Goal: Task Accomplishment & Management: Use online tool/utility

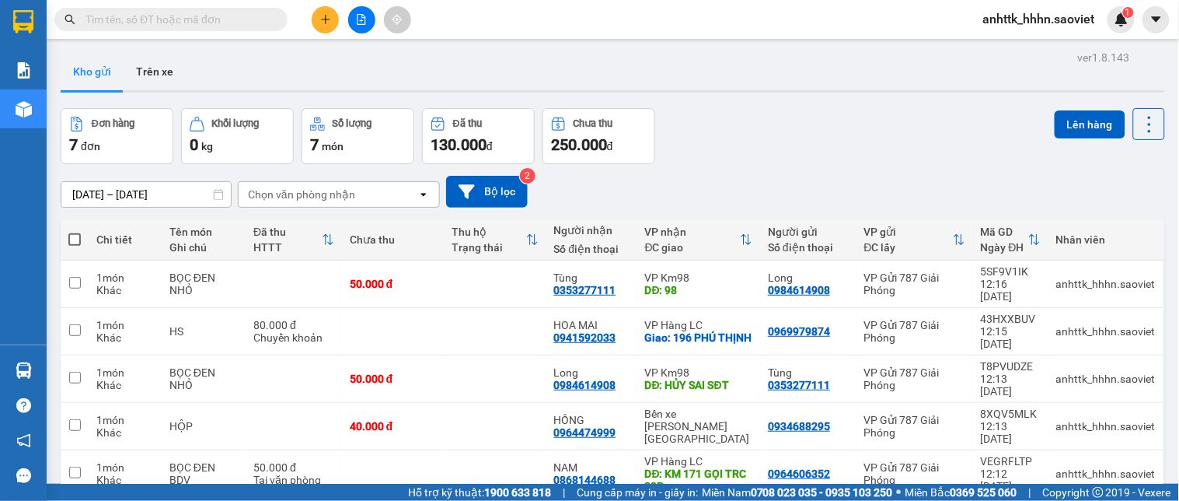
click at [1032, 26] on span "anhttk_hhhn.saoviet" at bounding box center [1039, 18] width 137 height 19
click at [1013, 44] on span "Đăng xuất" at bounding box center [1047, 48] width 104 height 17
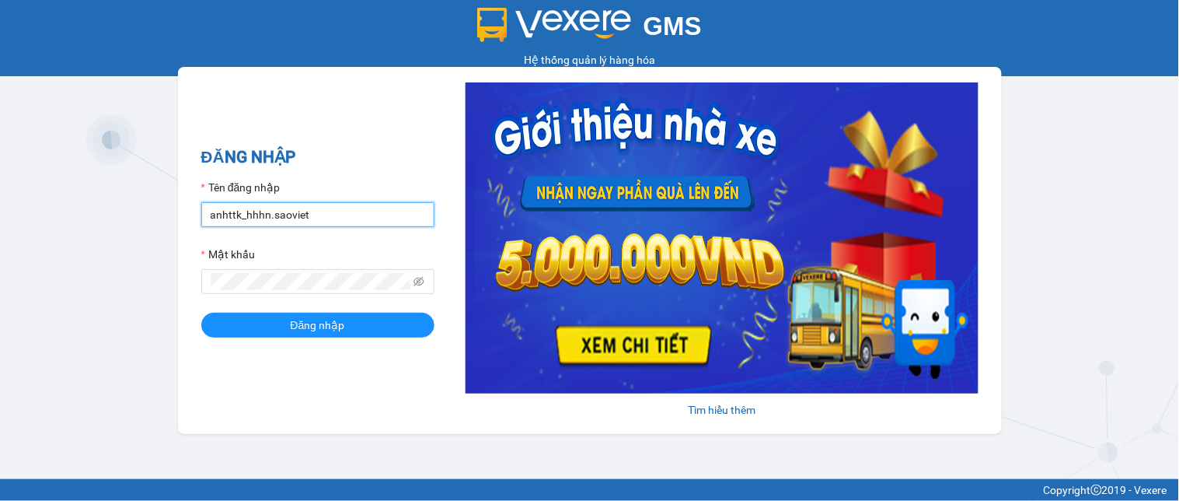
click at [340, 218] on input "anhttk_hhhn.saoviet" at bounding box center [317, 214] width 233 height 25
type input "hoant_hhhn.saoviet"
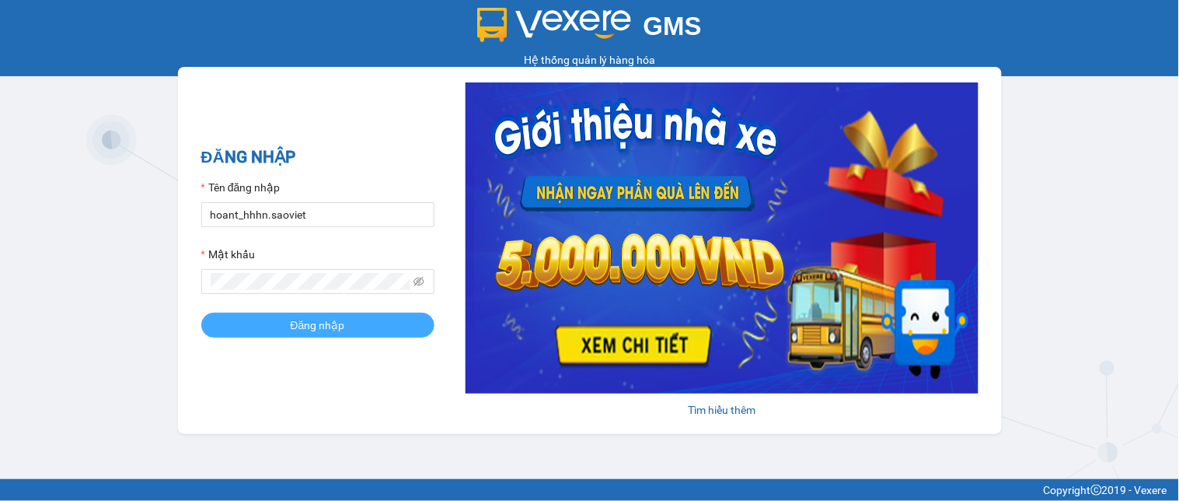
click at [284, 313] on button "Đăng nhập" at bounding box center [317, 325] width 233 height 25
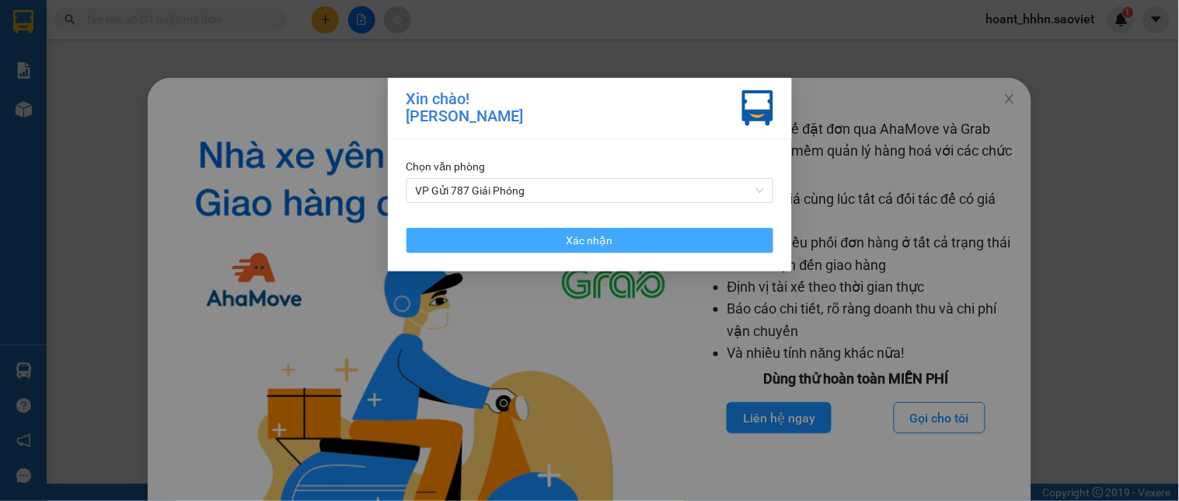
click at [677, 231] on button "Xác nhận" at bounding box center [590, 240] width 367 height 25
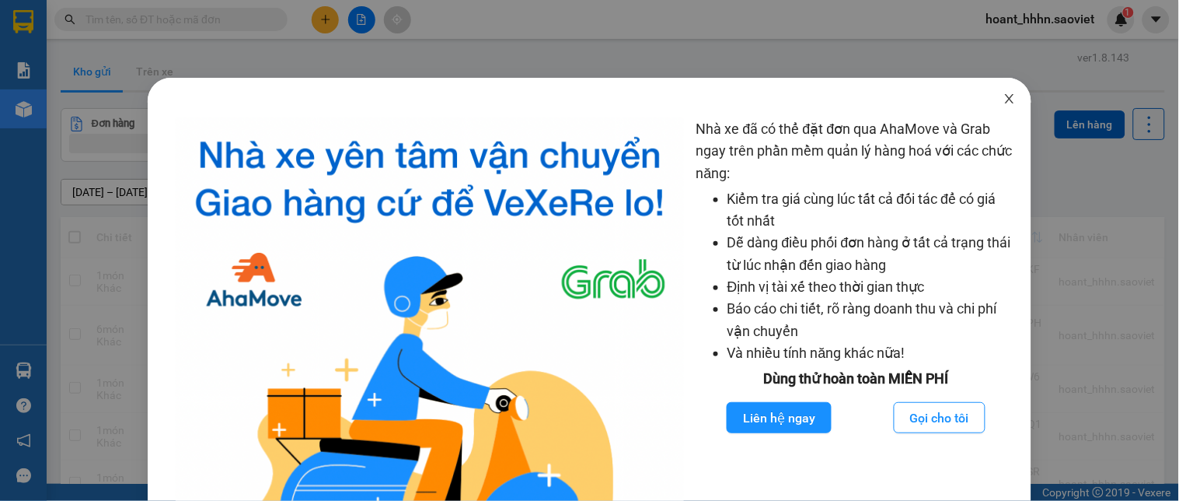
click at [1006, 99] on span "Close" at bounding box center [1010, 100] width 44 height 44
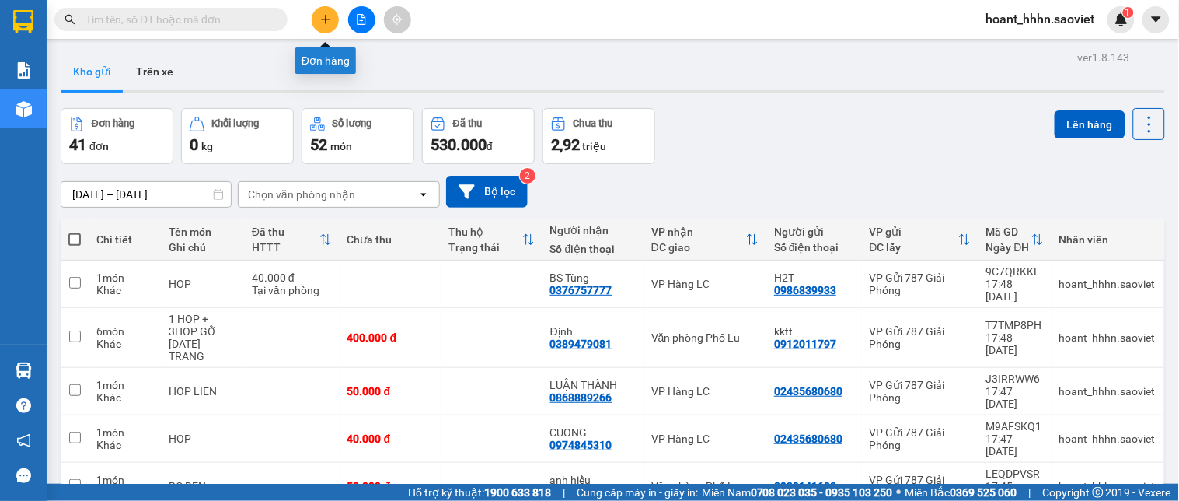
click at [332, 22] on button at bounding box center [325, 19] width 27 height 27
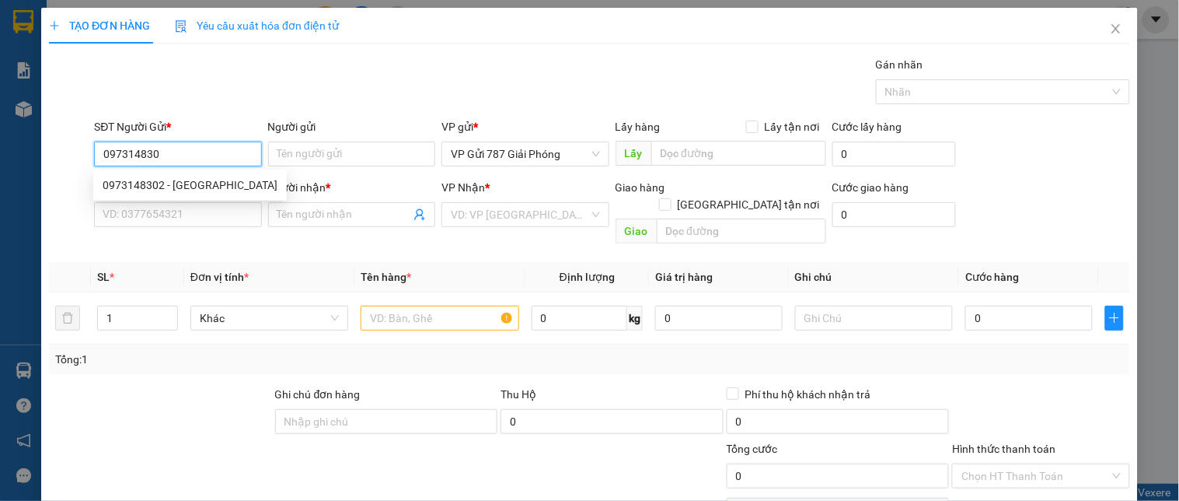
type input "0973148302"
click at [137, 190] on div "0973148302 - [GEOGRAPHIC_DATA]" at bounding box center [190, 184] width 175 height 17
type input "ANH ĐÔ"
type input "0947489782"
type input "LY"
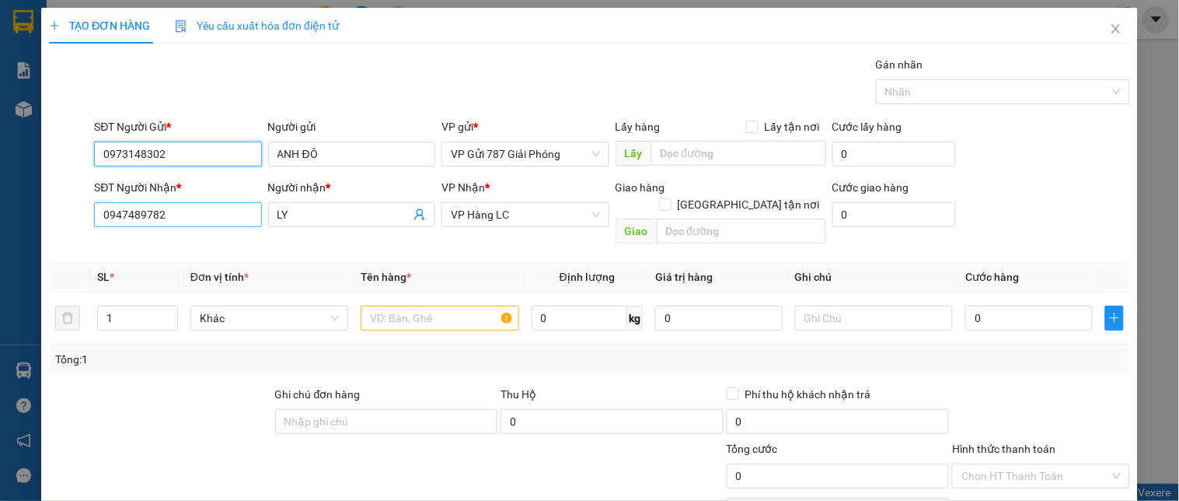
type input "0973148302"
click at [179, 208] on input "0947489782" at bounding box center [177, 214] width 167 height 25
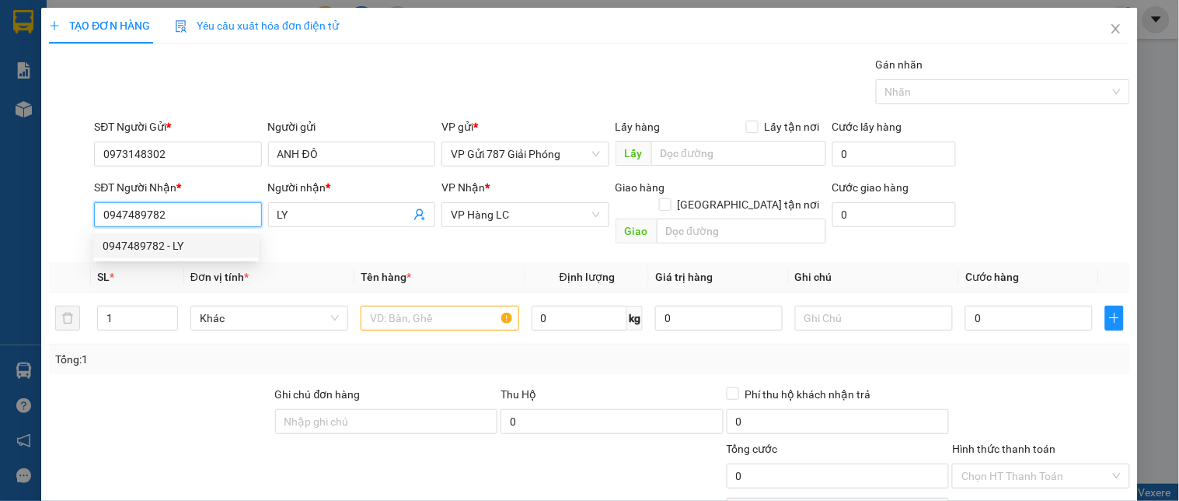
click at [183, 210] on input "0947489782" at bounding box center [177, 214] width 167 height 25
click at [394, 306] on input "text" at bounding box center [440, 318] width 158 height 25
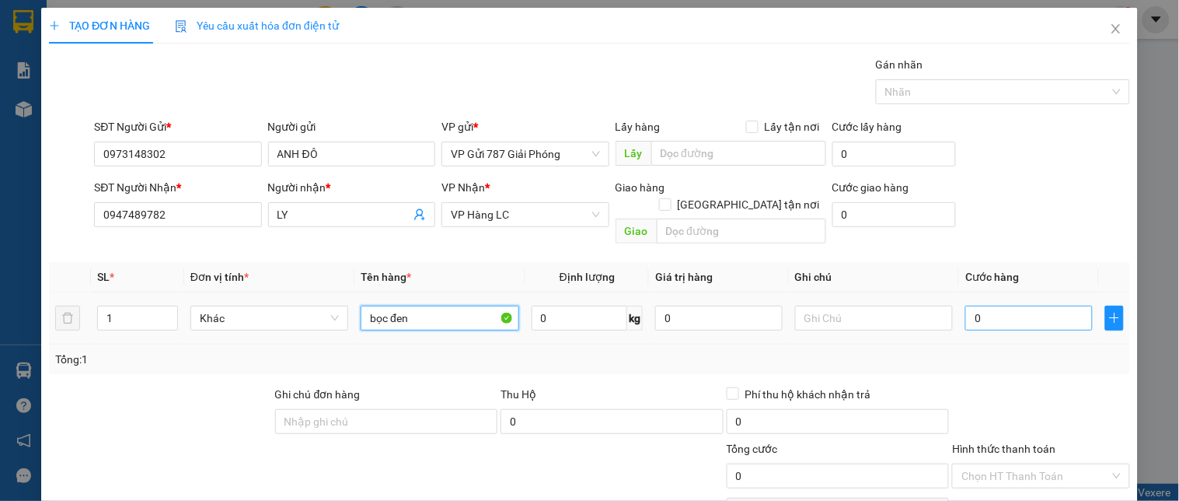
type input "bọc đen"
click at [990, 306] on input "0" at bounding box center [1029, 318] width 127 height 25
type input "4"
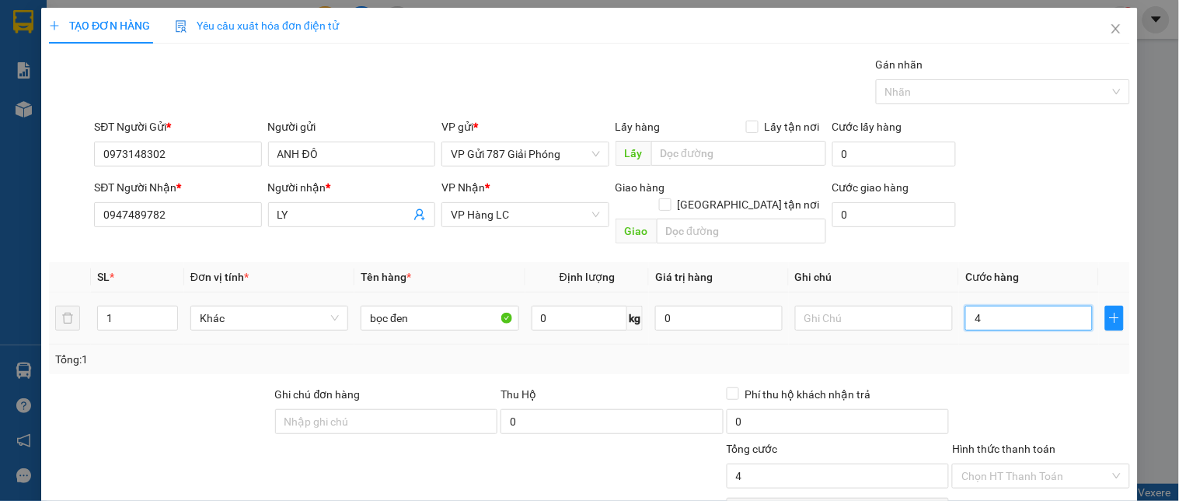
type input "40"
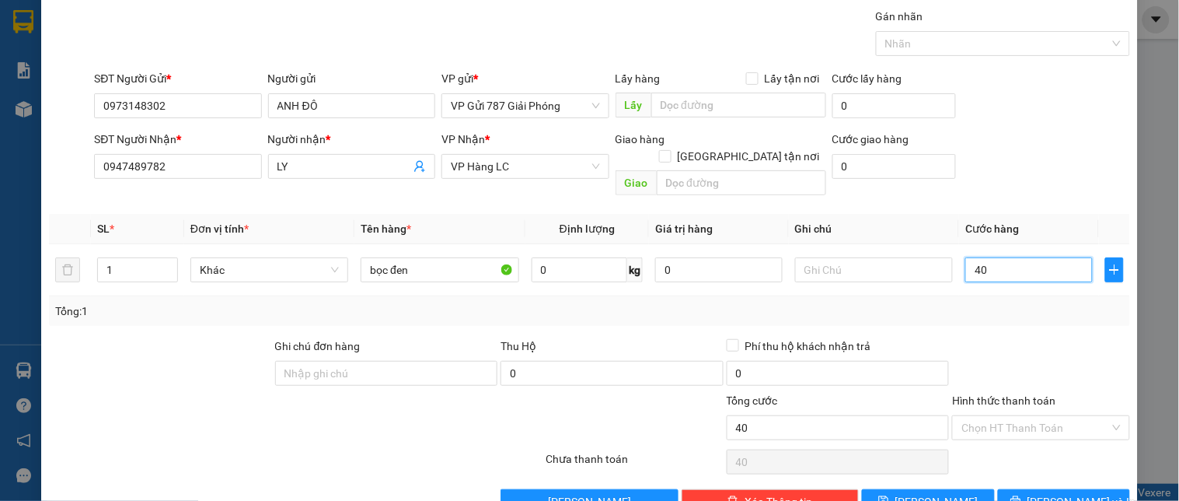
scroll to position [74, 0]
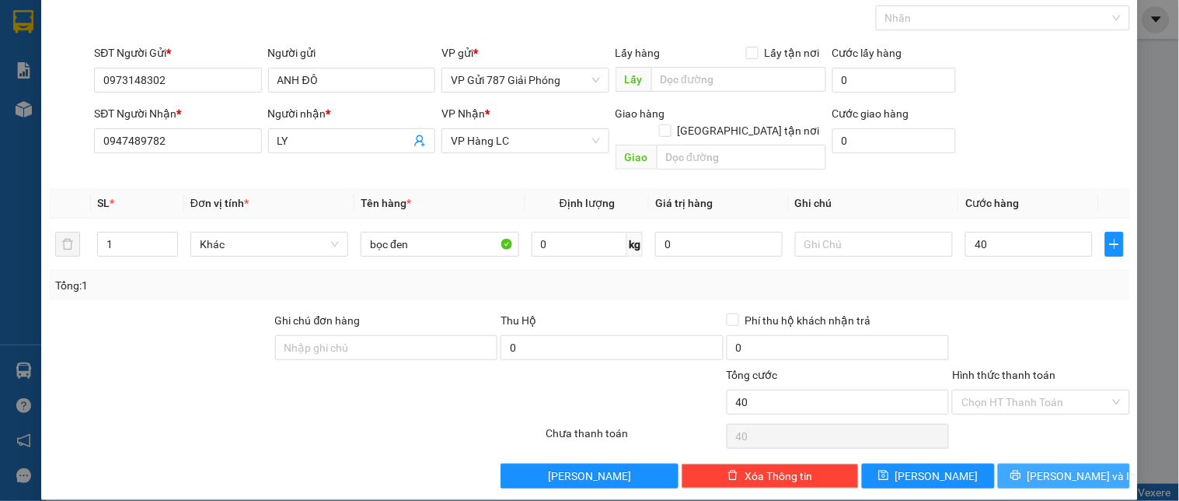
type input "40.000"
click at [1021, 470] on icon "printer" at bounding box center [1016, 475] width 11 height 11
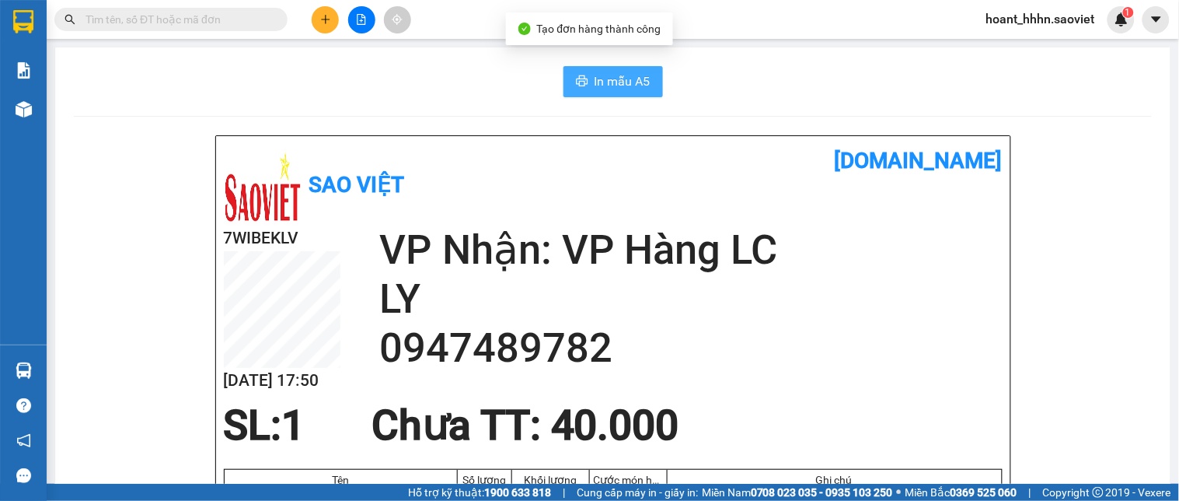
click at [579, 79] on icon "printer" at bounding box center [582, 81] width 12 height 12
click at [606, 89] on span "In mẫu A5" at bounding box center [623, 81] width 56 height 19
click at [1043, 24] on span "hoant_hhhn.saoviet" at bounding box center [1041, 18] width 134 height 19
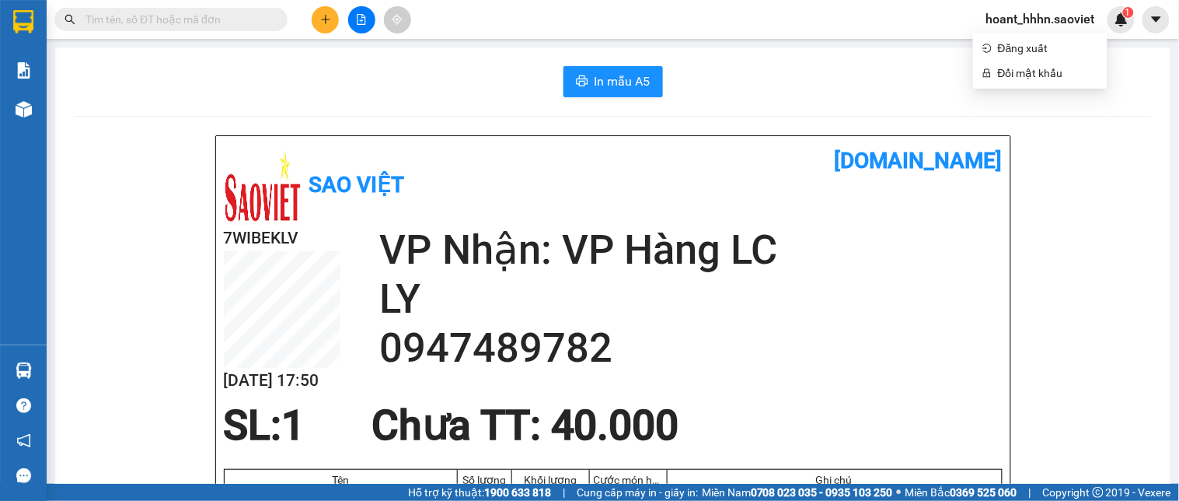
click at [798, 68] on div "In mẫu A5" at bounding box center [613, 81] width 1078 height 31
click at [321, 12] on button at bounding box center [325, 19] width 27 height 27
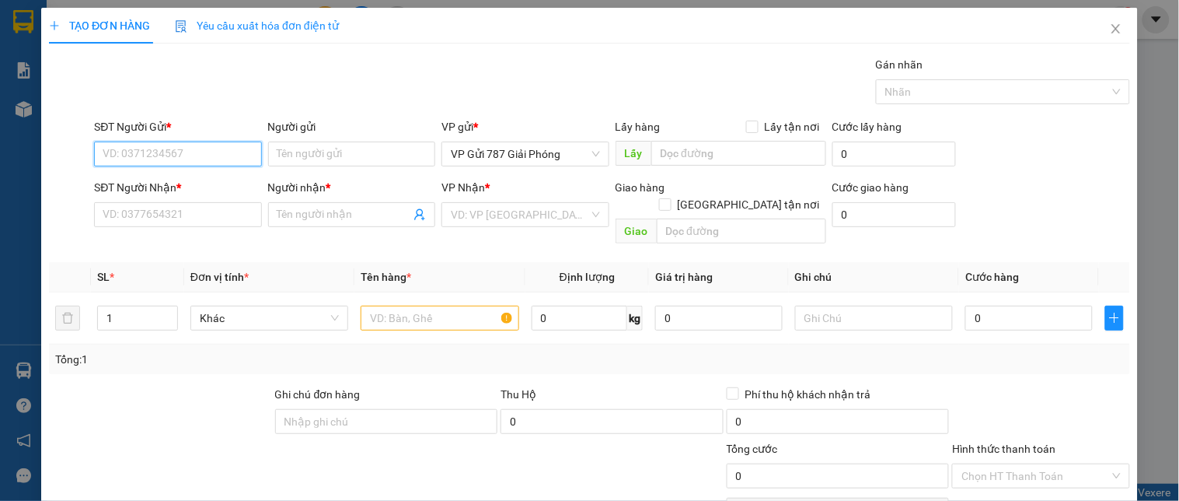
click at [169, 156] on input "SĐT Người Gửi *" at bounding box center [177, 153] width 167 height 25
click at [214, 152] on input "0974891299" at bounding box center [177, 153] width 167 height 25
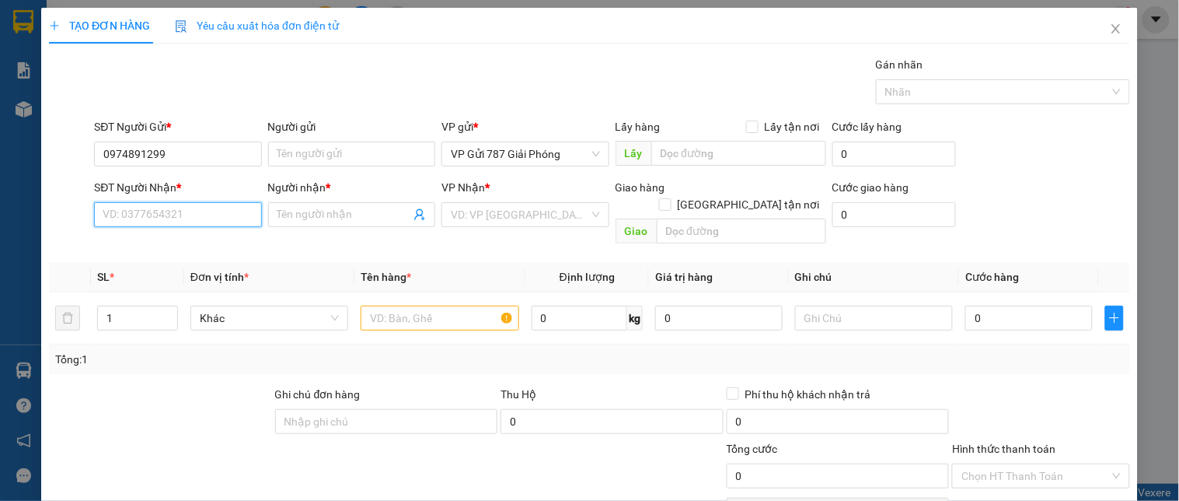
drag, startPoint x: 211, startPoint y: 212, endPoint x: 221, endPoint y: 205, distance: 11.7
click at [208, 212] on input "SĐT Người Nhận *" at bounding box center [177, 214] width 167 height 25
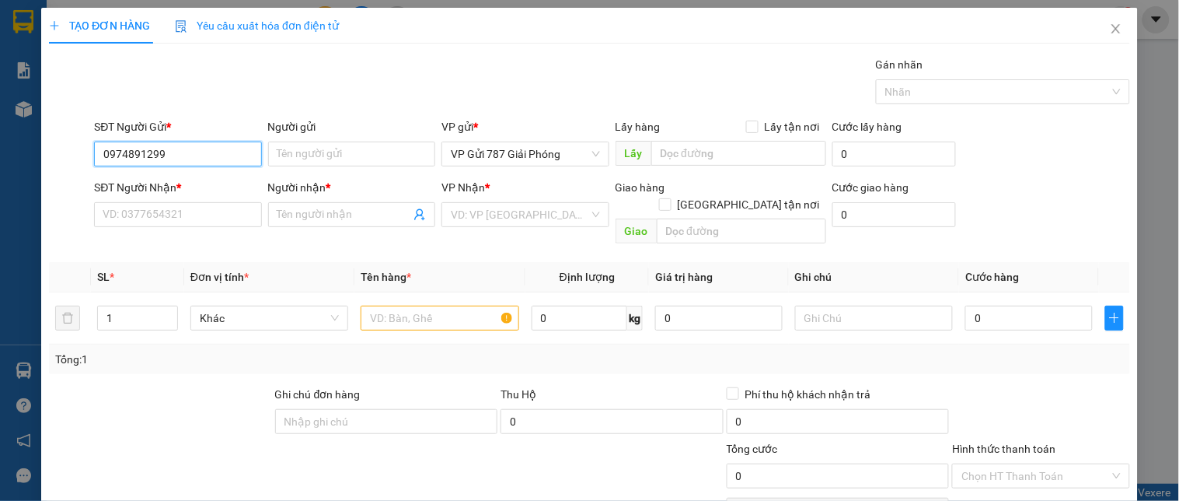
click at [128, 152] on input "0974891299" at bounding box center [177, 153] width 167 height 25
type input "0974591299"
click at [194, 190] on div "0974591299 - cường [GEOGRAPHIC_DATA]" at bounding box center [207, 184] width 209 height 17
type input "cường sao việt"
type input "0976065103"
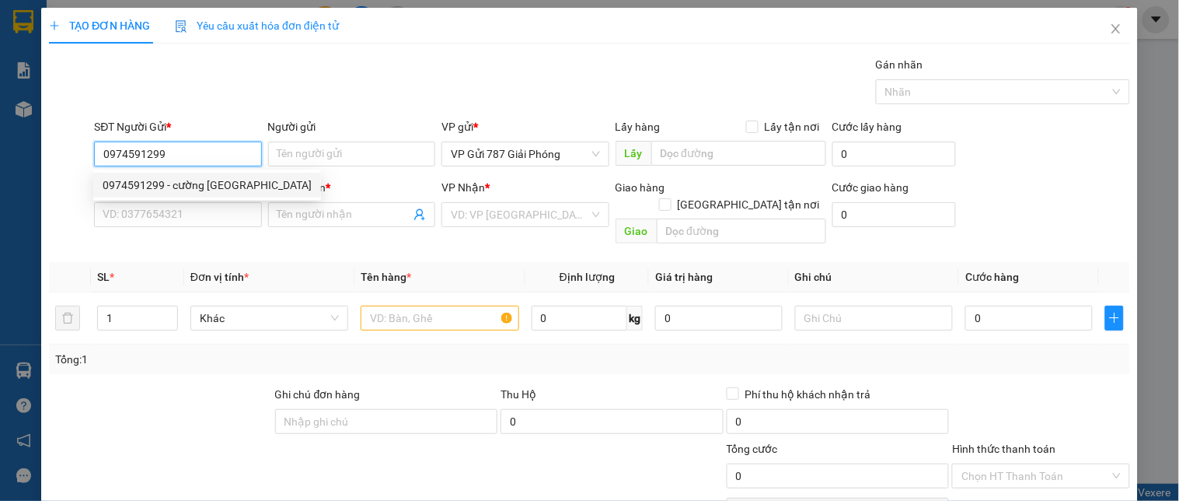
type input "A Bằng QLI LC"
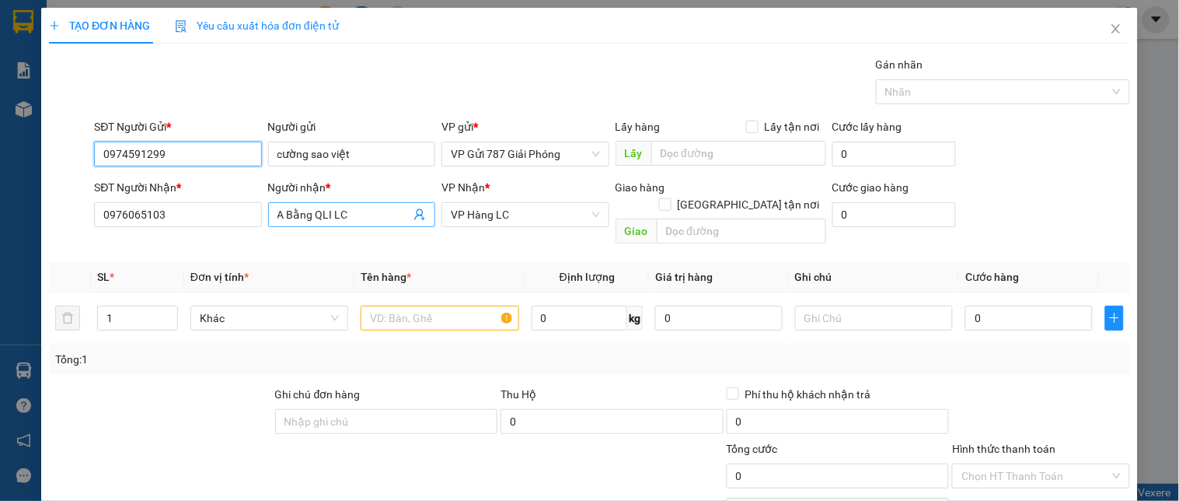
type input "0974591299"
click at [418, 215] on icon "user-add" at bounding box center [420, 214] width 12 height 12
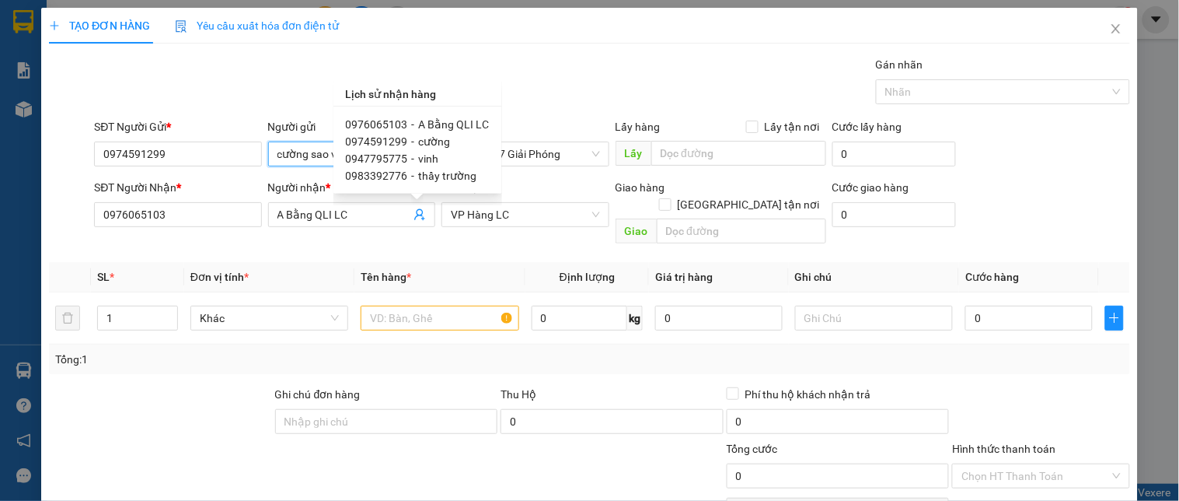
click at [284, 152] on input "cường sao việt" at bounding box center [351, 153] width 167 height 25
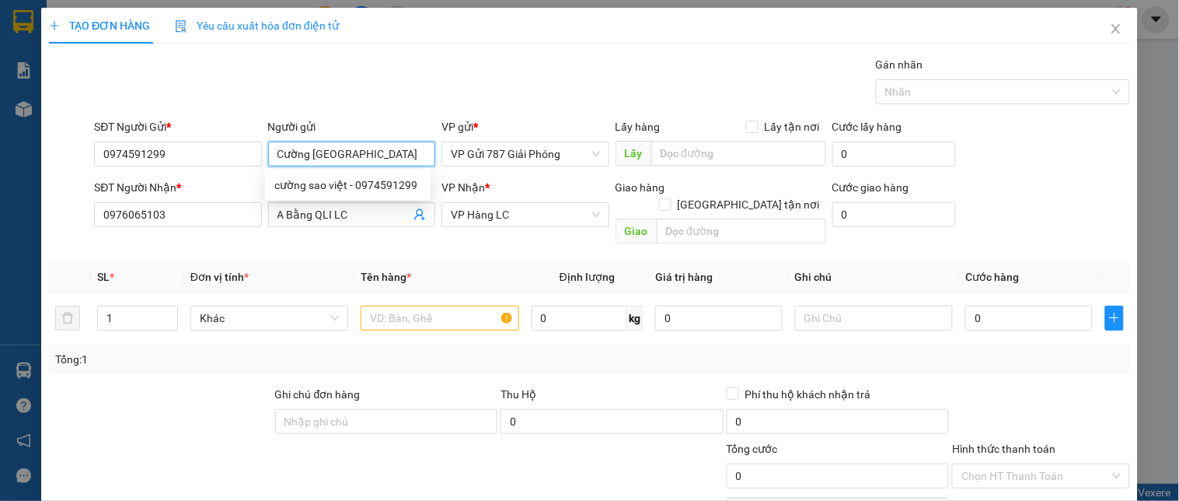
click at [316, 155] on input "Cường [GEOGRAPHIC_DATA]" at bounding box center [351, 153] width 167 height 25
drag, startPoint x: 361, startPoint y: 152, endPoint x: 309, endPoint y: 166, distance: 53.2
click at [309, 166] on div "Người gửi Cường [GEOGRAPHIC_DATA]" at bounding box center [351, 145] width 167 height 54
type input "Cường SV"
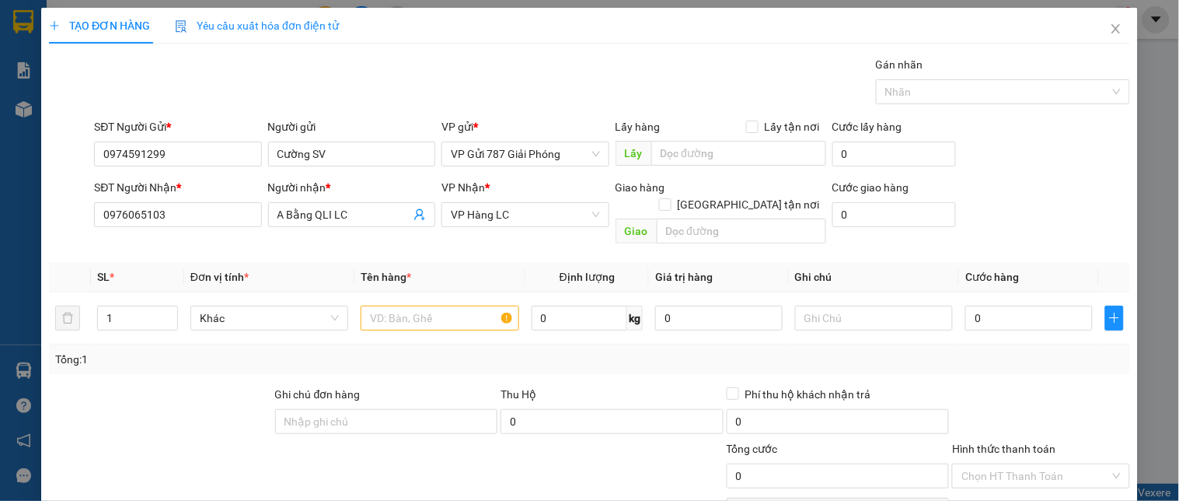
click at [544, 262] on th "Định lượng" at bounding box center [588, 277] width 124 height 30
click at [397, 311] on input "text" at bounding box center [440, 318] width 158 height 25
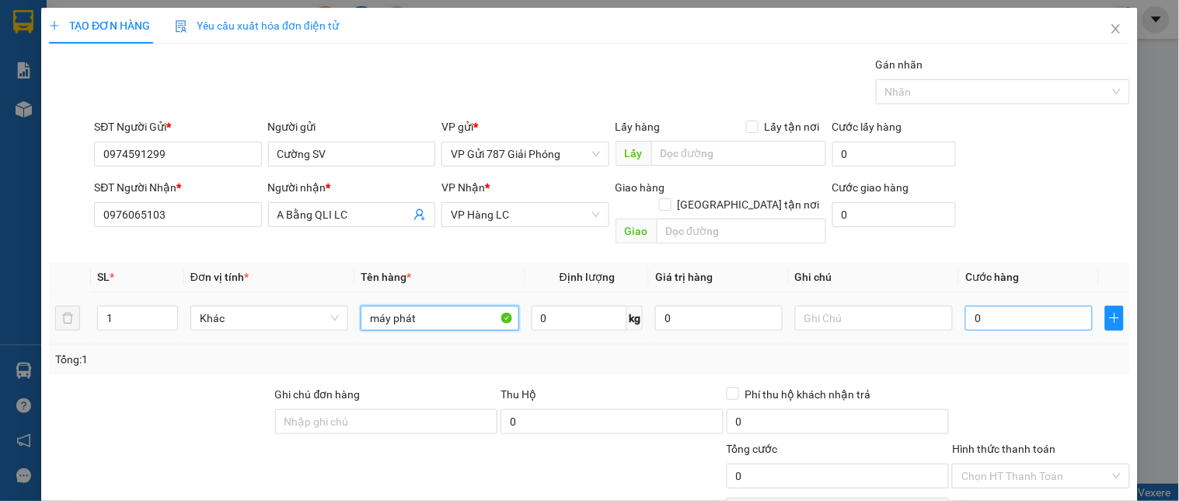
type input "máy phát"
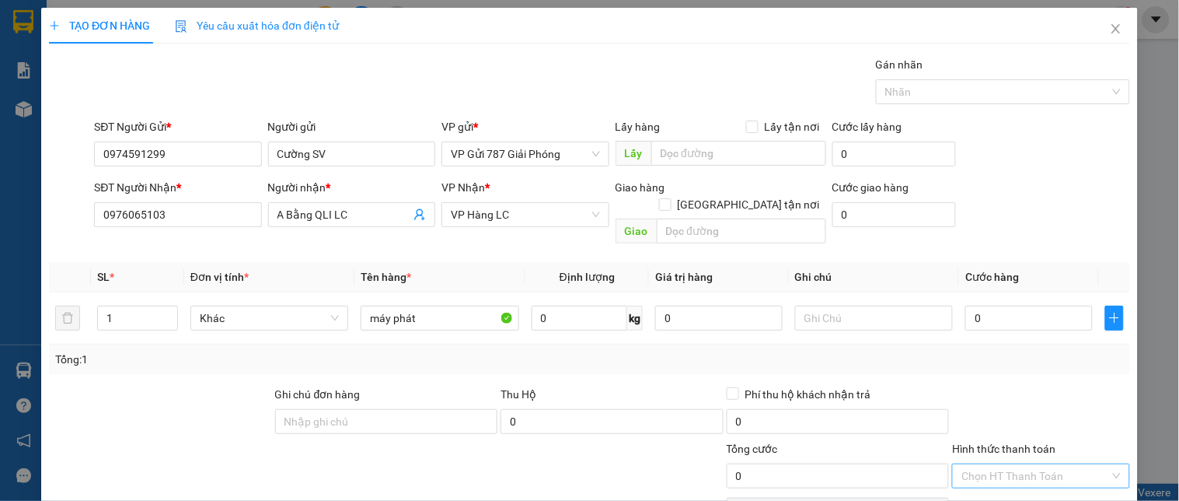
click at [1032, 464] on input "Hình thức thanh toán" at bounding box center [1036, 475] width 148 height 23
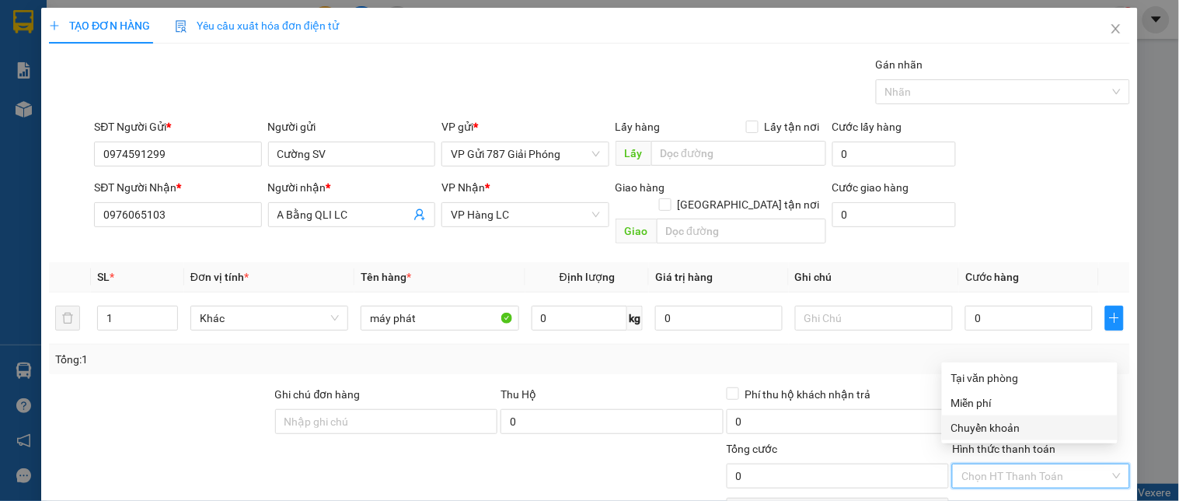
click at [998, 410] on div "Miễn phí" at bounding box center [1030, 402] width 157 height 17
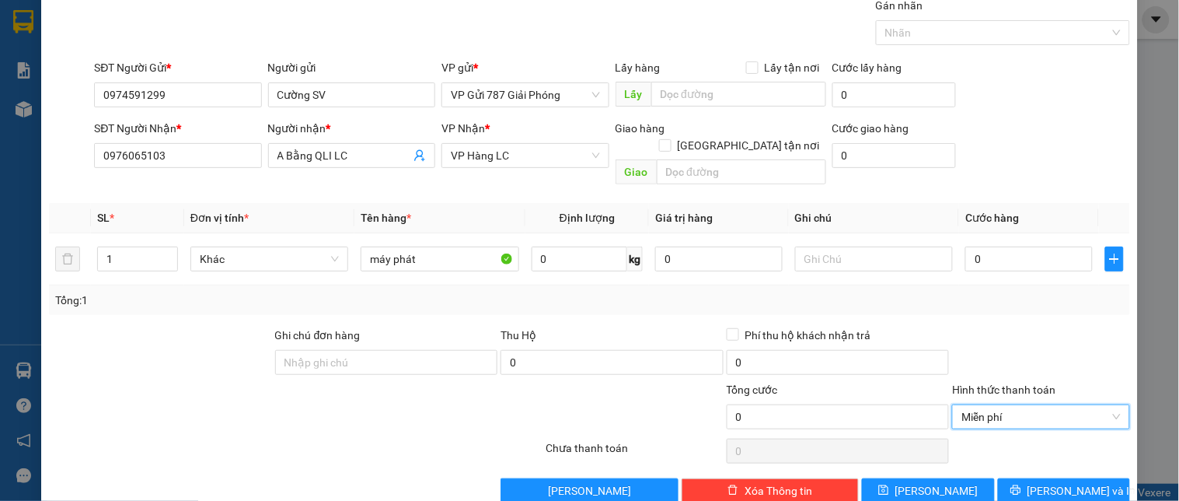
scroll to position [74, 0]
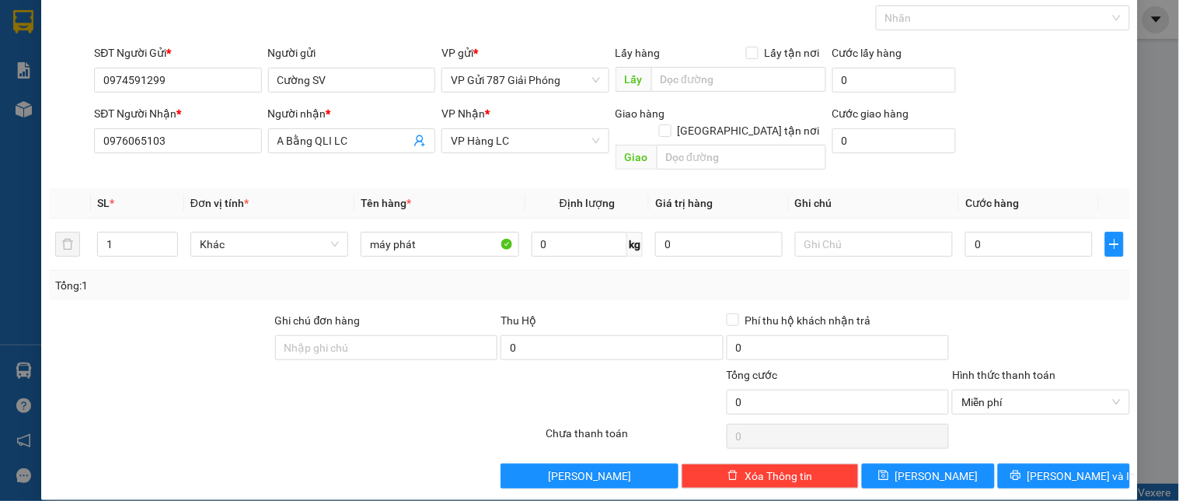
click at [1023, 441] on div "Transit Pickup Surcharge Ids Transit Deliver Surcharge Ids Transit Deliver Surc…" at bounding box center [589, 235] width 1081 height 506
click at [1028, 463] on button "[PERSON_NAME] và In" at bounding box center [1064, 475] width 132 height 25
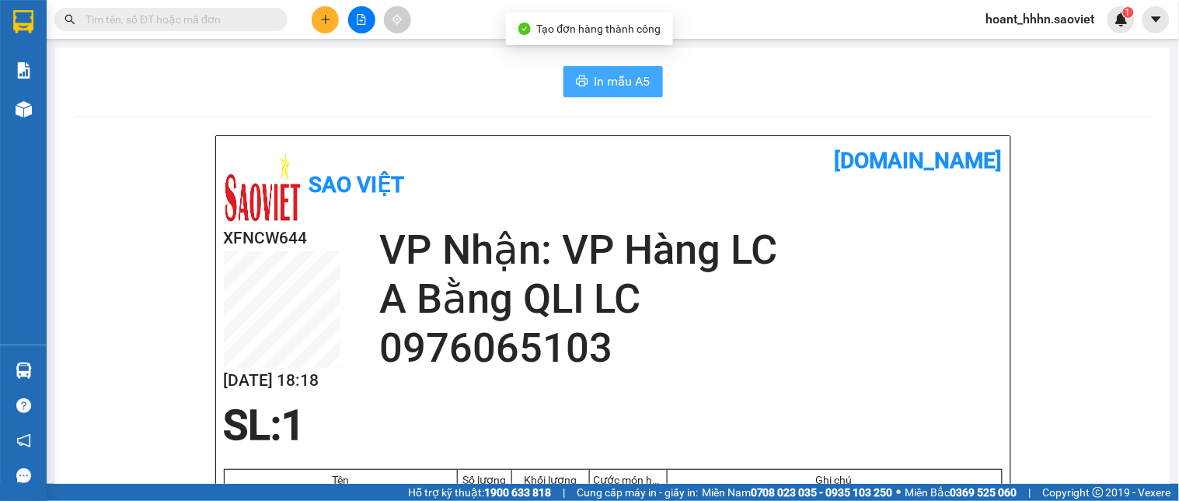
click at [614, 89] on span "In mẫu A5" at bounding box center [623, 81] width 56 height 19
